Goal: Navigation & Orientation: Go to known website

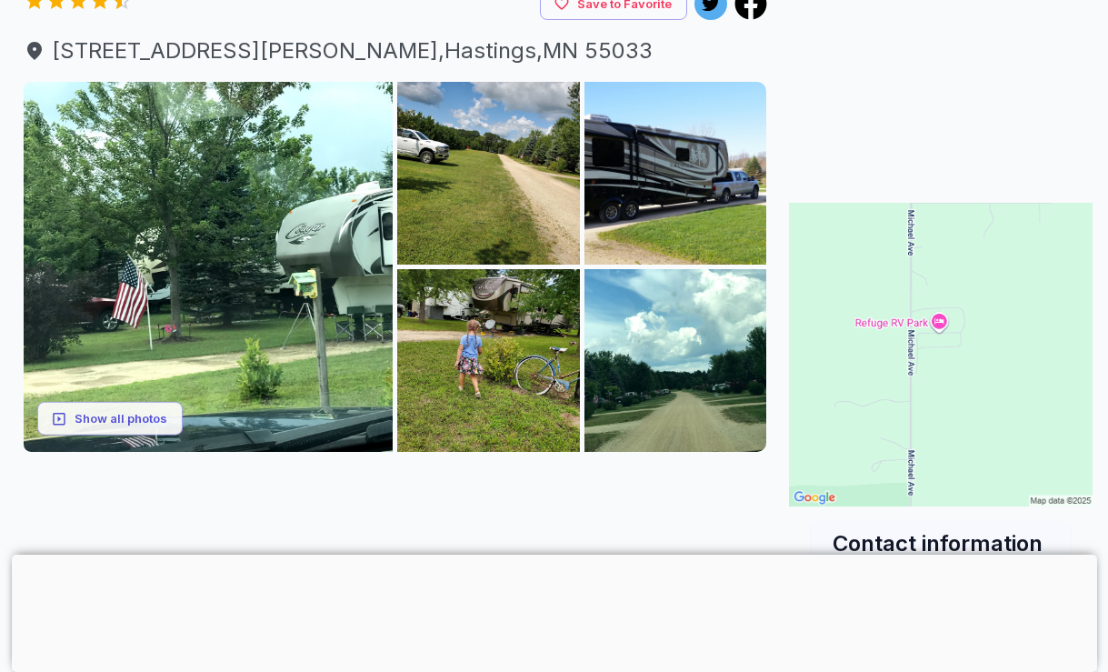
scroll to position [200, 15]
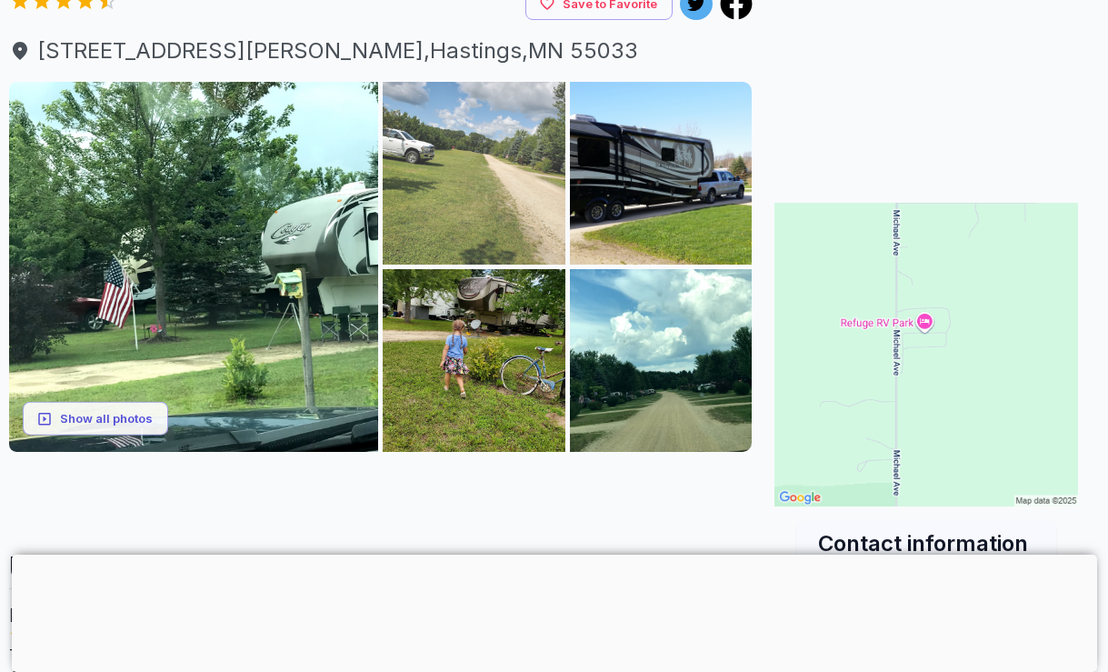
click at [511, 222] on img at bounding box center [474, 173] width 183 height 183
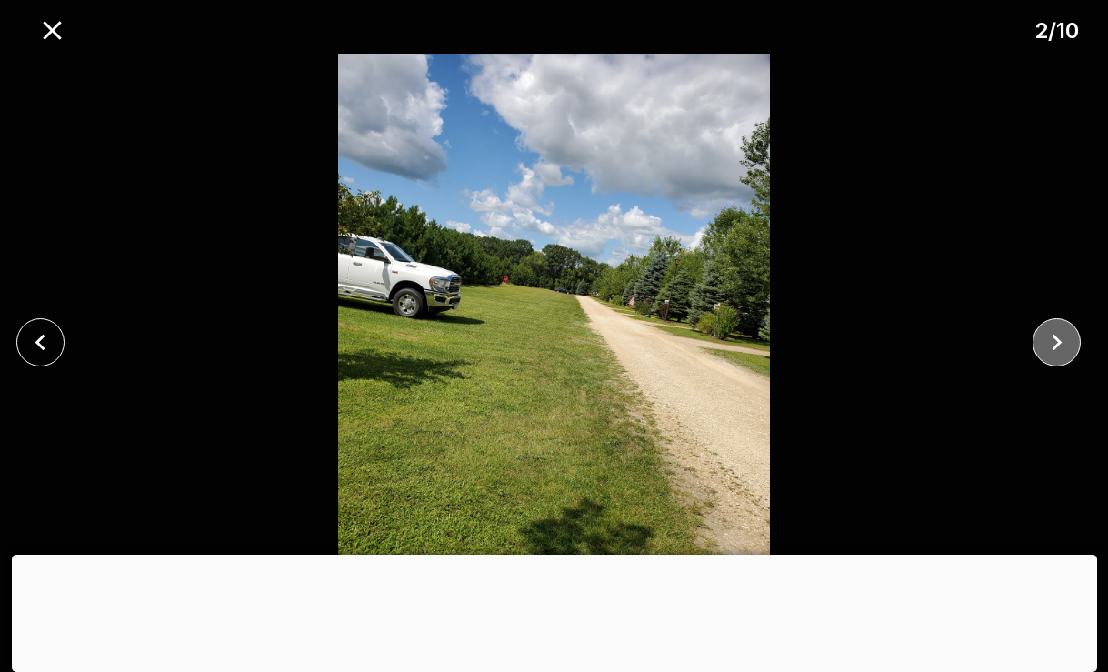
click at [1045, 351] on icon "close" at bounding box center [1057, 342] width 32 height 32
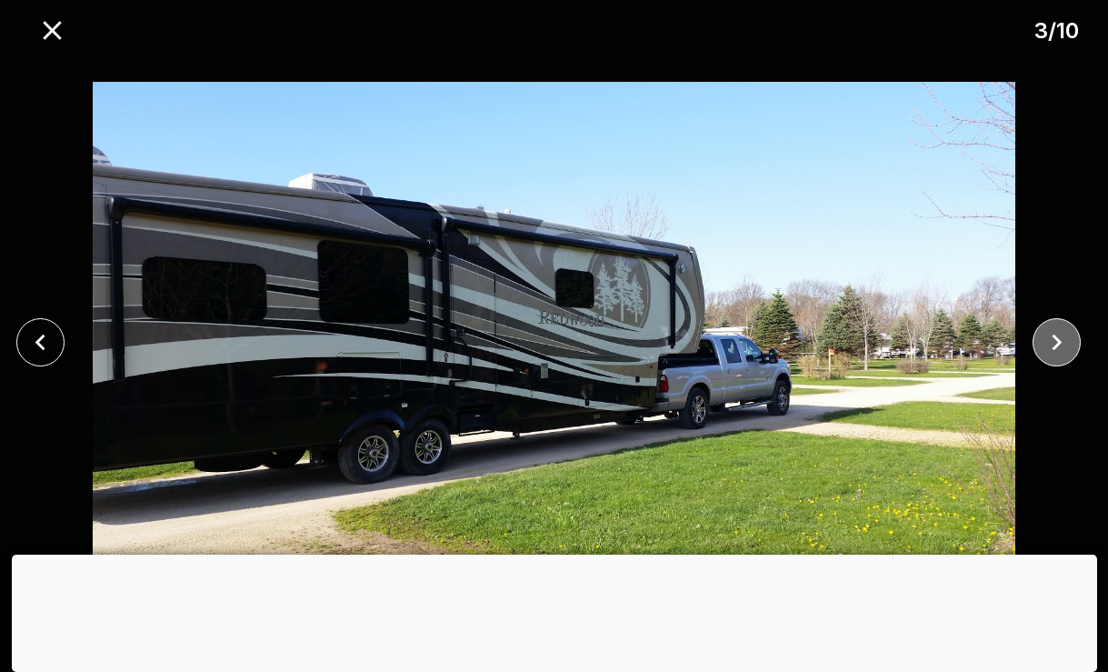
click at [1056, 338] on icon "close" at bounding box center [1057, 342] width 10 height 16
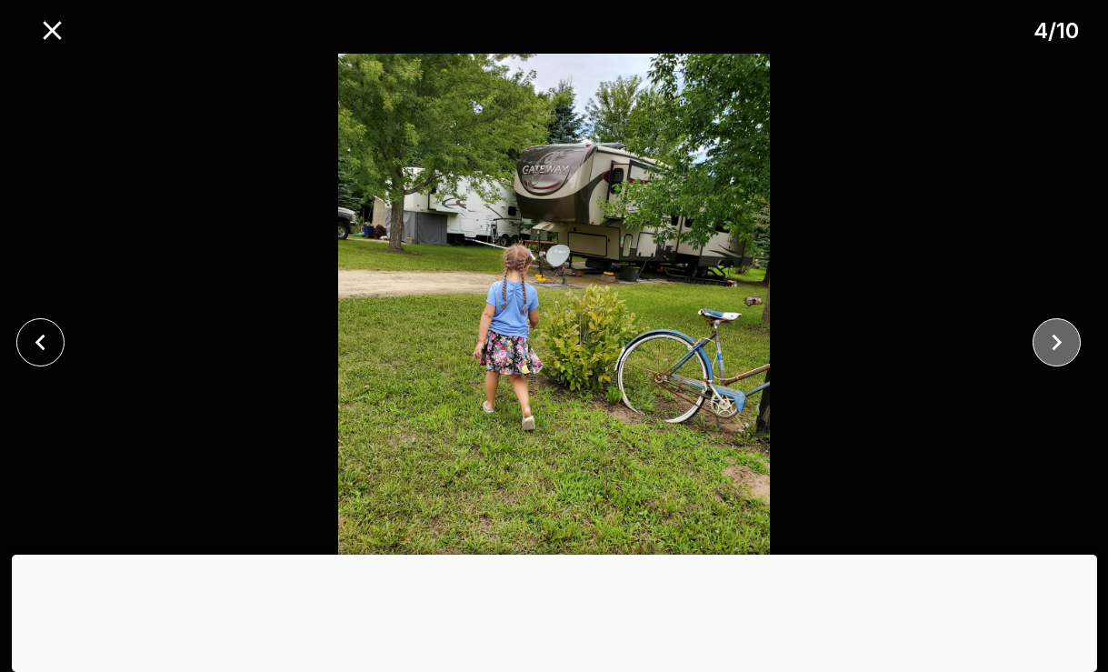
click at [1063, 355] on icon "close" at bounding box center [1057, 342] width 32 height 32
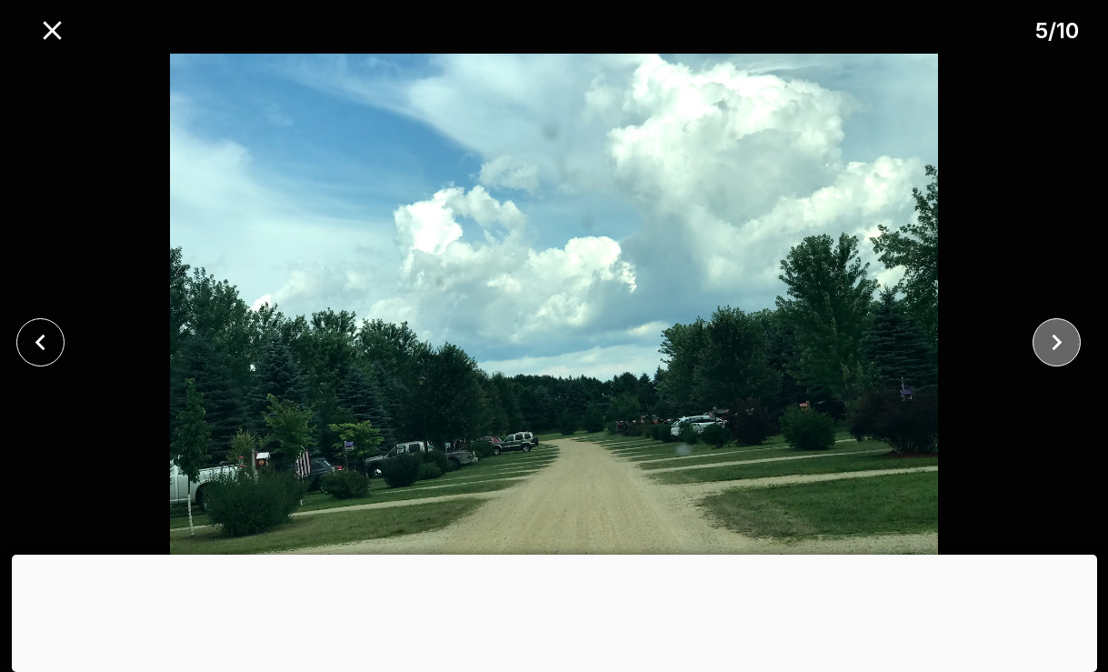
click at [1073, 353] on button "close" at bounding box center [1056, 342] width 48 height 48
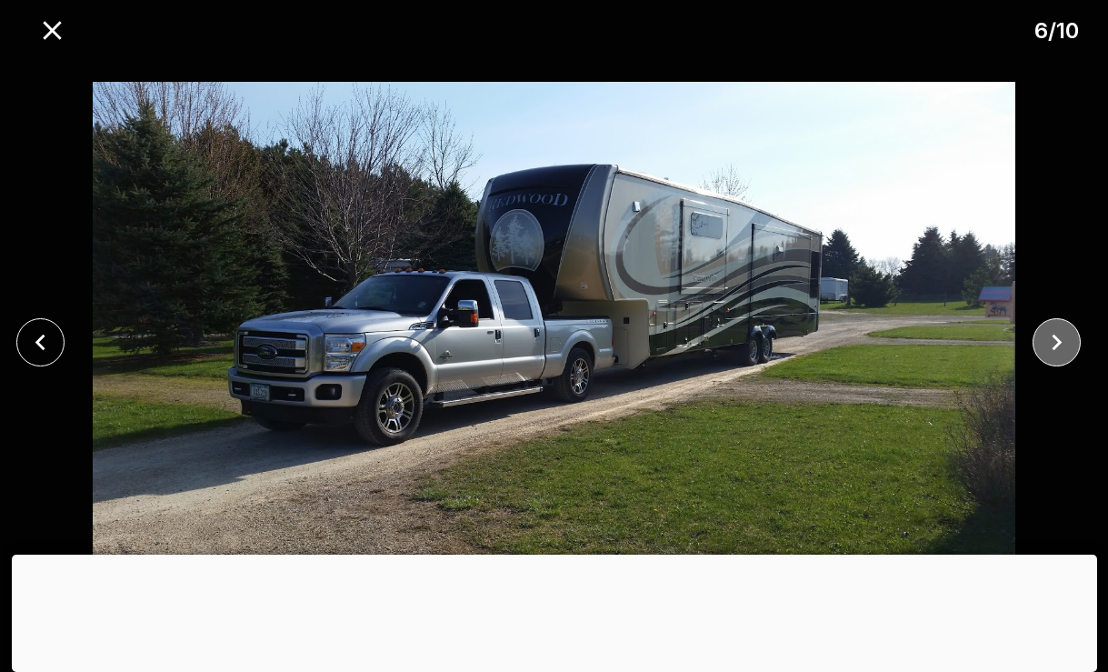
click at [1074, 351] on button "close" at bounding box center [1056, 342] width 48 height 48
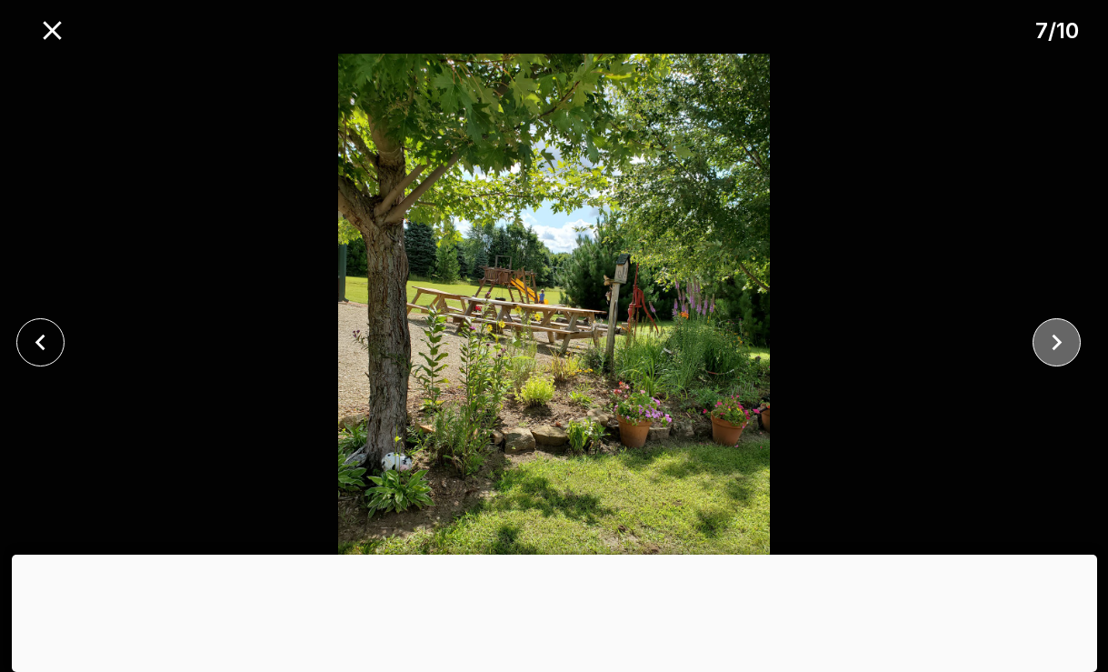
click at [1071, 356] on icon "close" at bounding box center [1057, 342] width 32 height 32
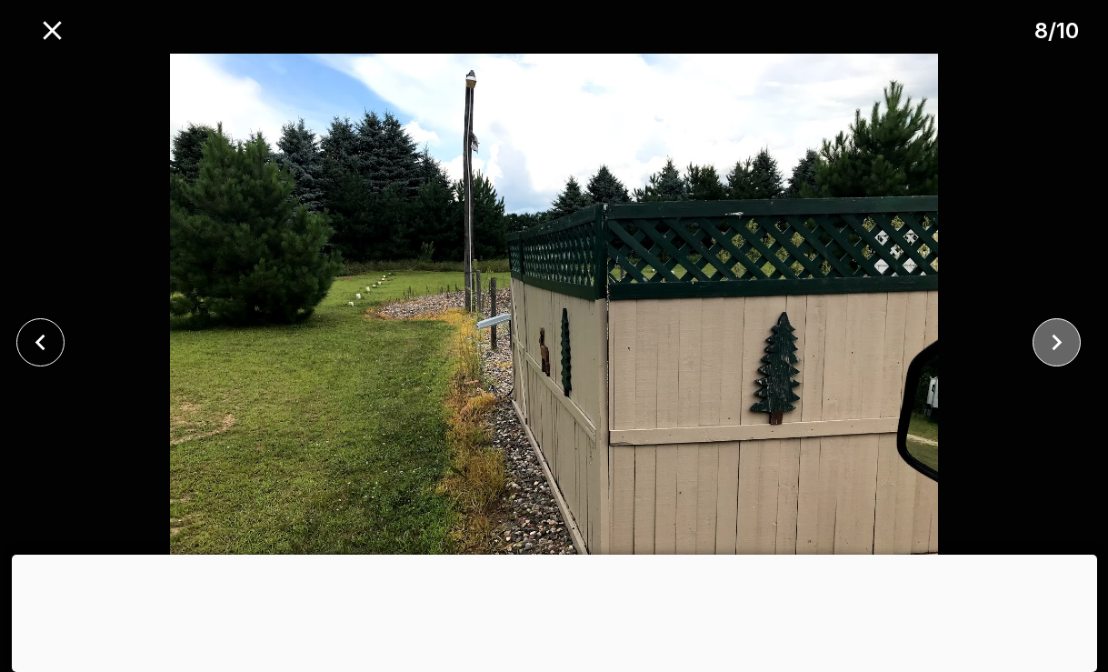
click at [1069, 361] on button "close" at bounding box center [1056, 342] width 48 height 48
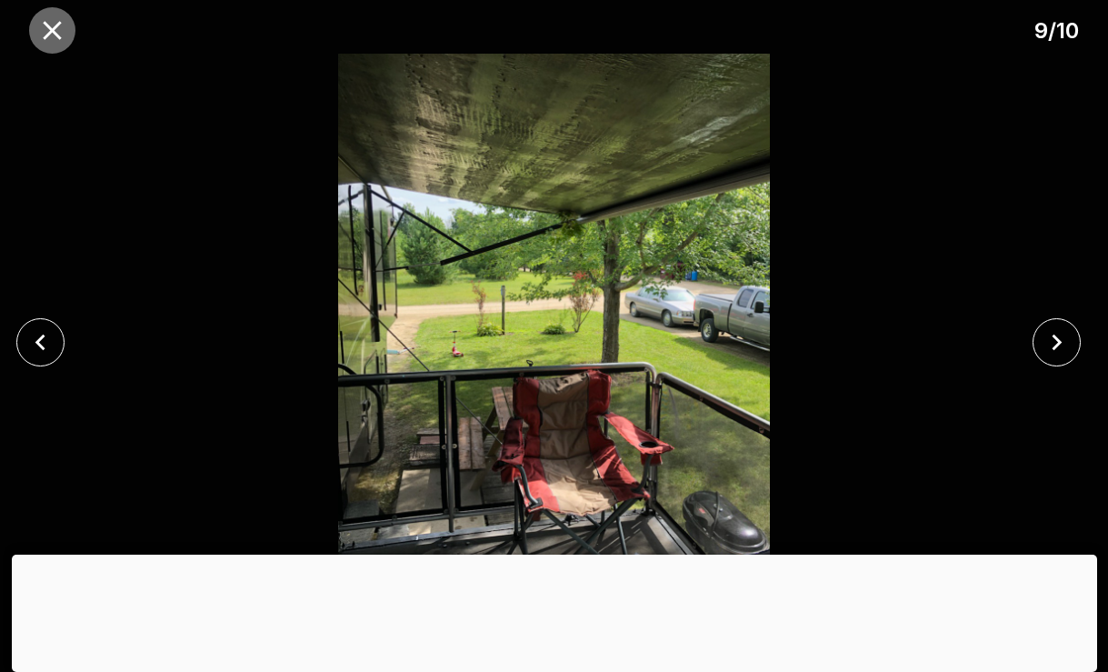
click at [39, 20] on icon "close" at bounding box center [52, 31] width 32 height 32
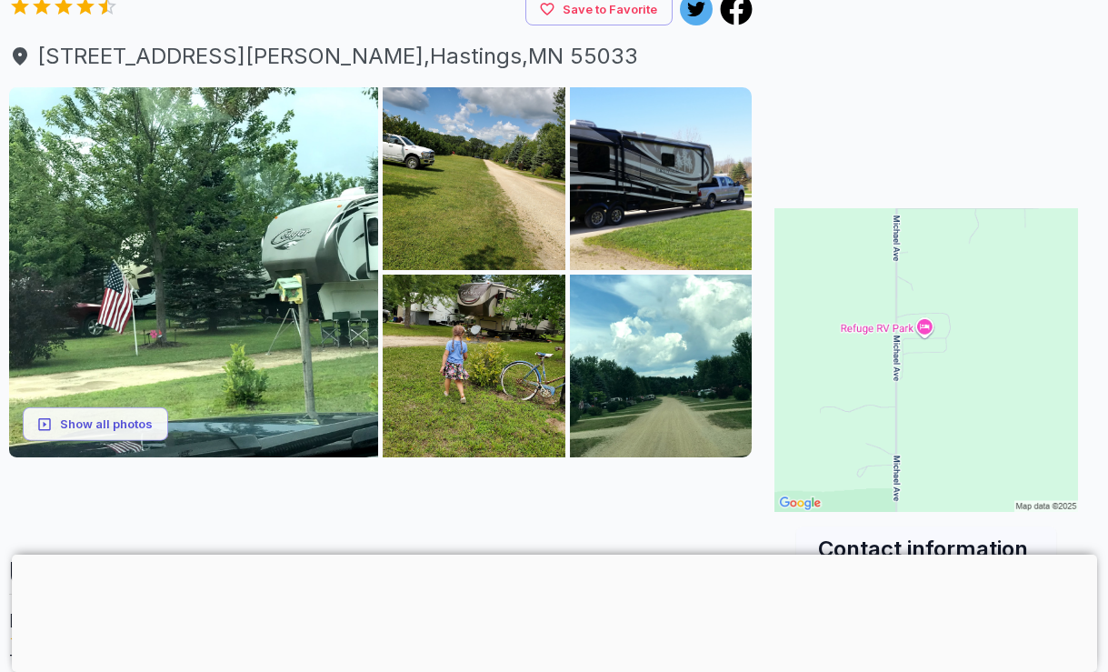
scroll to position [196, 15]
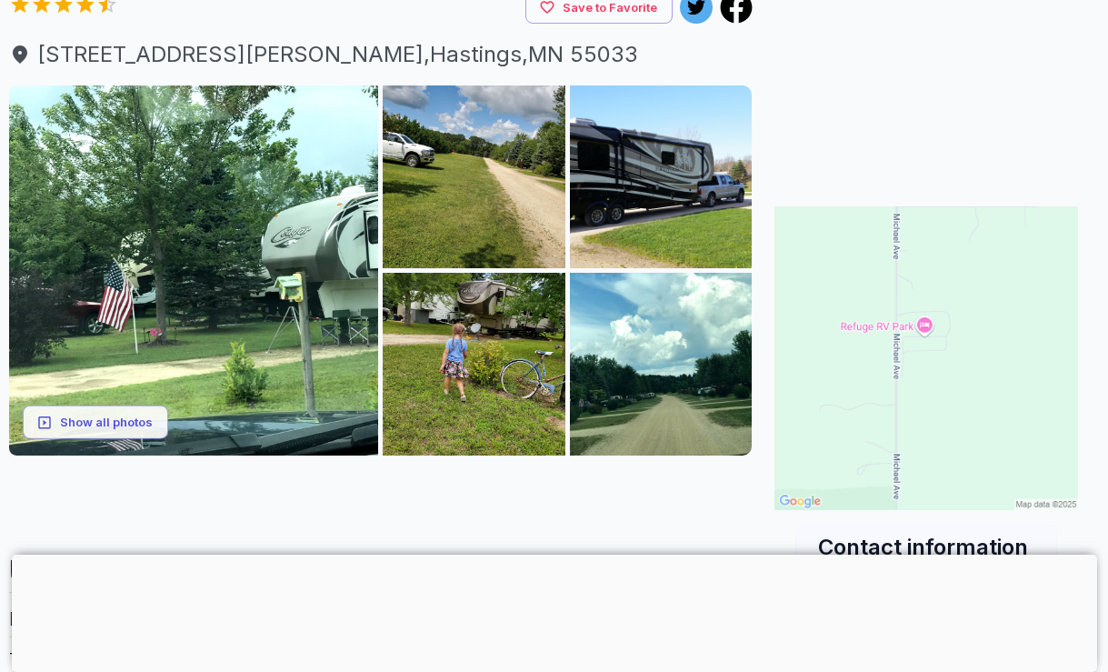
click at [1043, 429] on img at bounding box center [926, 358] width 304 height 304
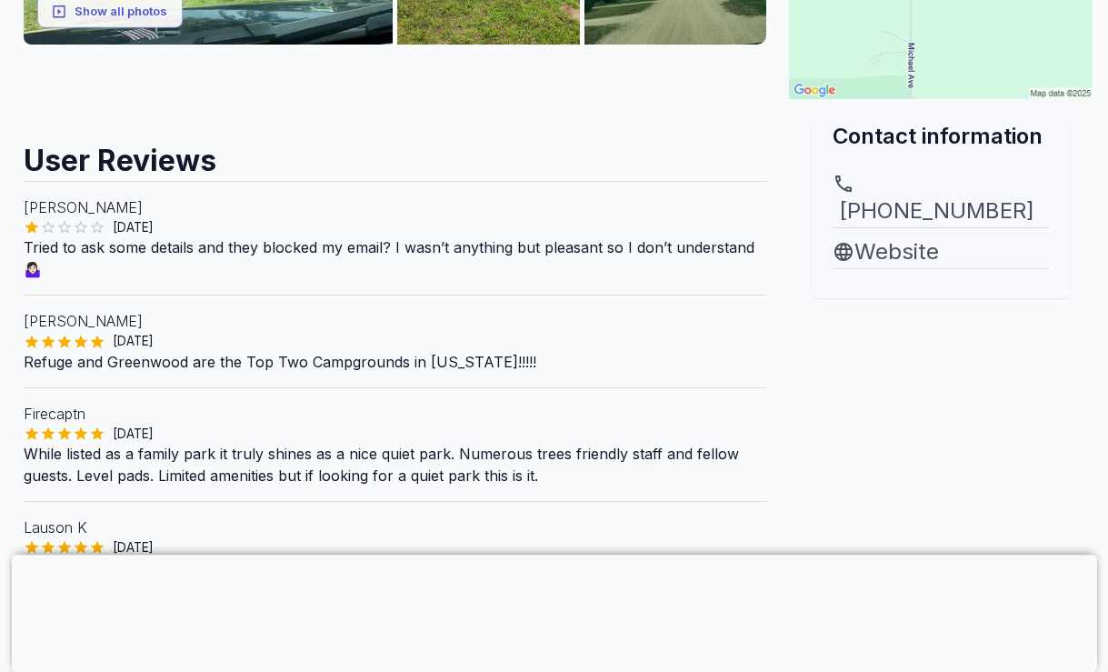
scroll to position [617, 0]
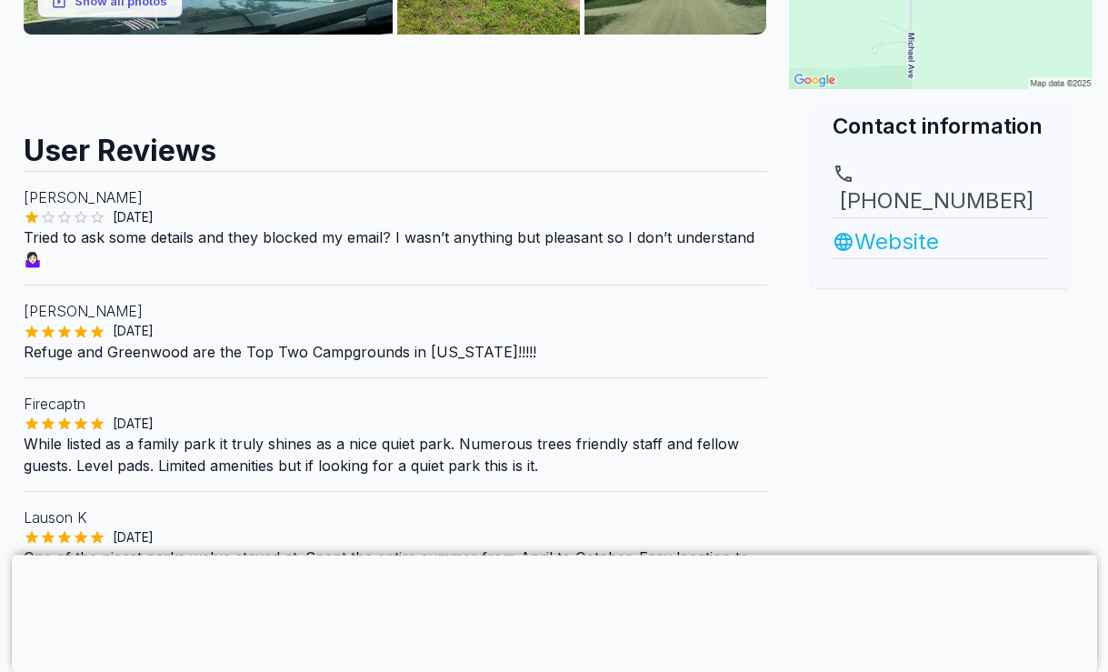
click at [914, 225] on link "Website" at bounding box center [941, 241] width 216 height 33
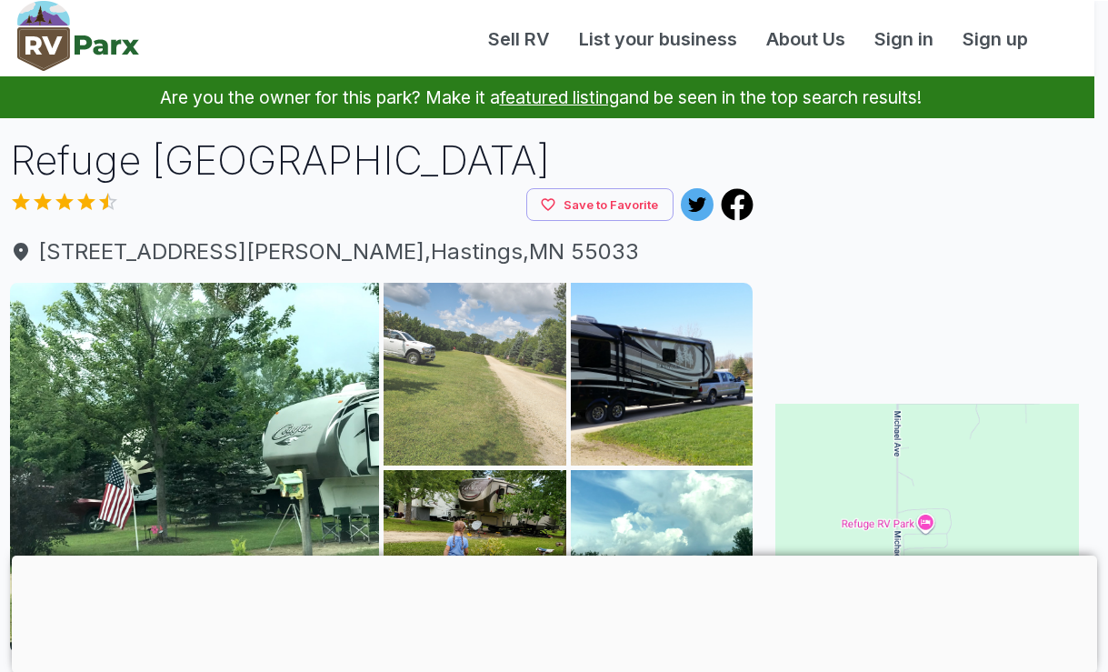
scroll to position [0, 15]
